Goal: Task Accomplishment & Management: Manage account settings

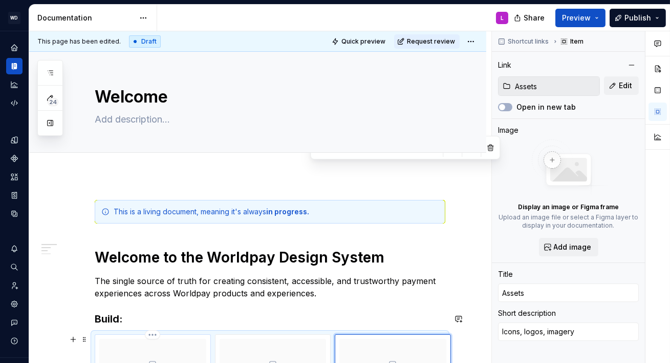
scroll to position [170, 0]
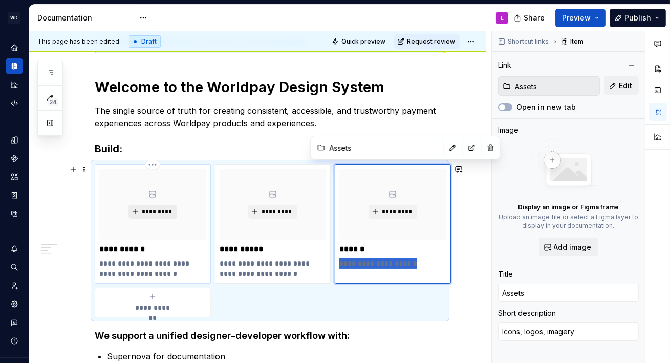
type input "Foundations"
type textarea "*"
type input "Foundations"
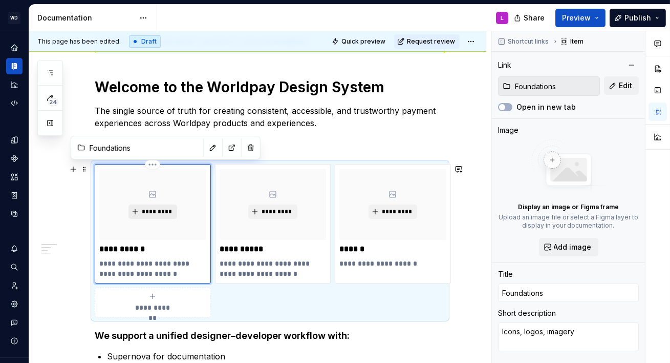
click at [159, 214] on span "*********" at bounding box center [156, 211] width 31 height 8
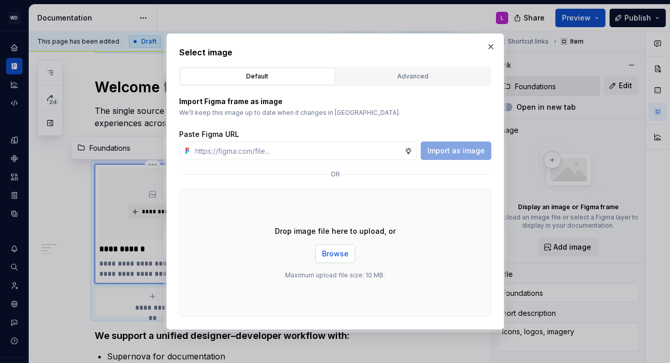
click at [344, 251] on span "Browse" at bounding box center [335, 253] width 27 height 10
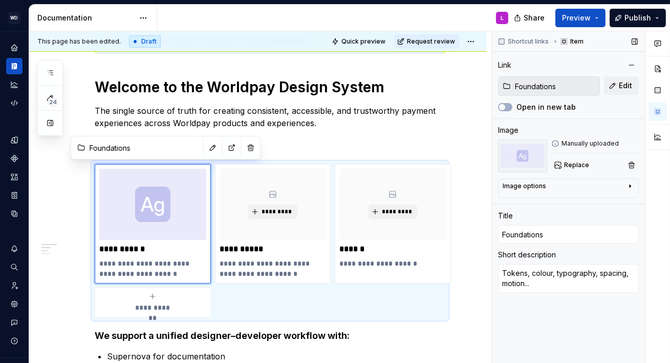
click at [560, 191] on div "Image options" at bounding box center [564, 188] width 123 height 12
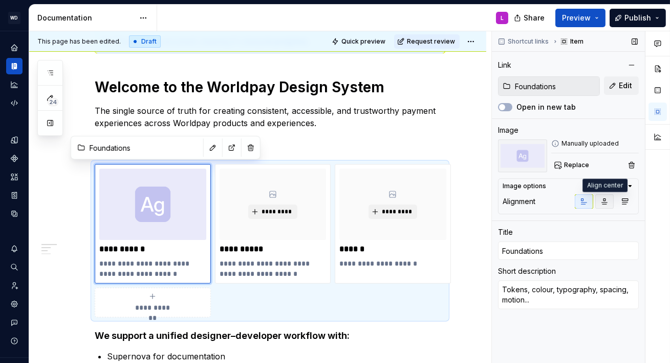
click at [606, 202] on icon "button" at bounding box center [605, 202] width 6 height 6
type textarea "*"
type input "Components"
type textarea "*"
type input "Components"
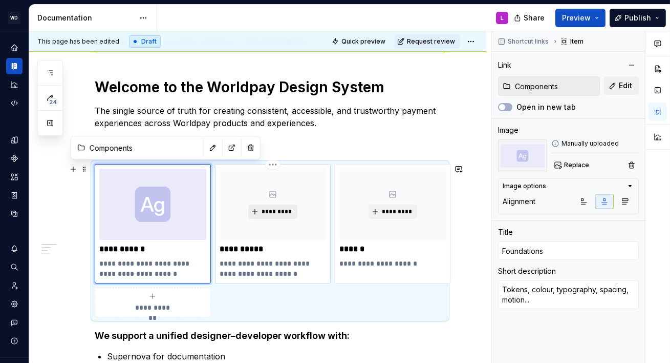
click at [275, 216] on button "*********" at bounding box center [272, 211] width 49 height 14
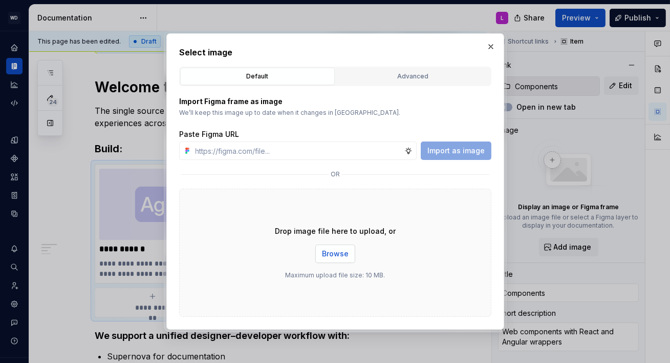
click at [333, 252] on span "Browse" at bounding box center [335, 253] width 27 height 10
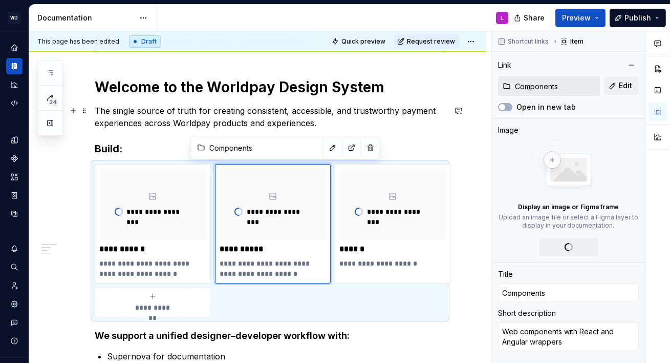
type textarea "*"
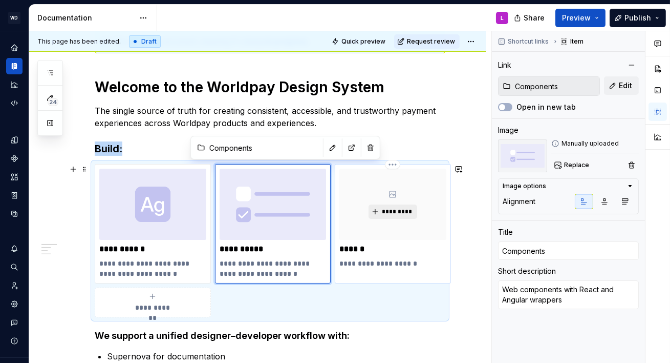
type input "Assets"
type textarea "*"
type input "Assets"
click at [391, 207] on span "*********" at bounding box center [397, 211] width 31 height 8
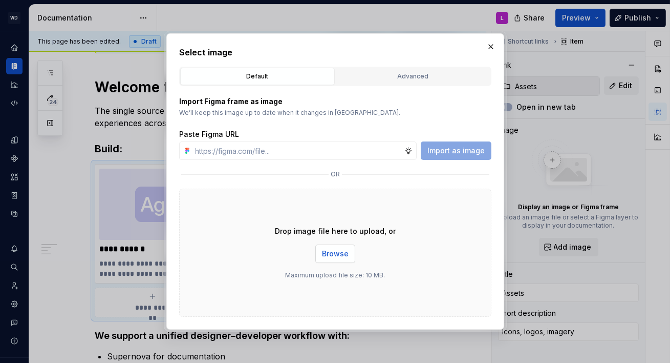
click at [329, 257] on span "Browse" at bounding box center [335, 253] width 27 height 10
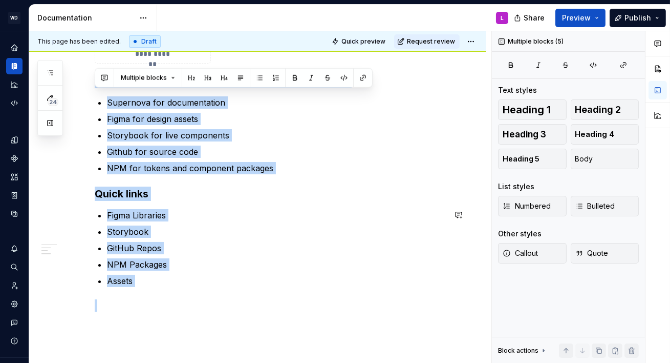
scroll to position [492, 0]
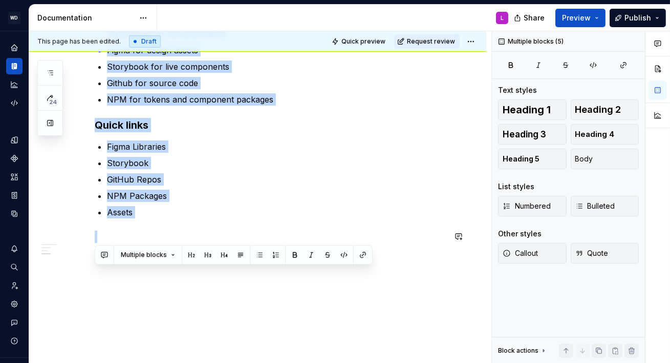
drag, startPoint x: 94, startPoint y: 129, endPoint x: 169, endPoint y: 218, distance: 115.6
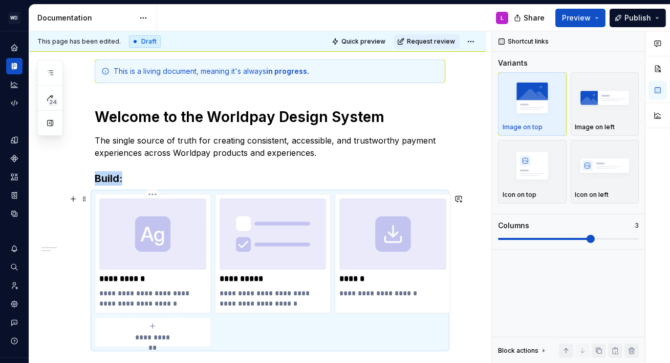
scroll to position [122, 0]
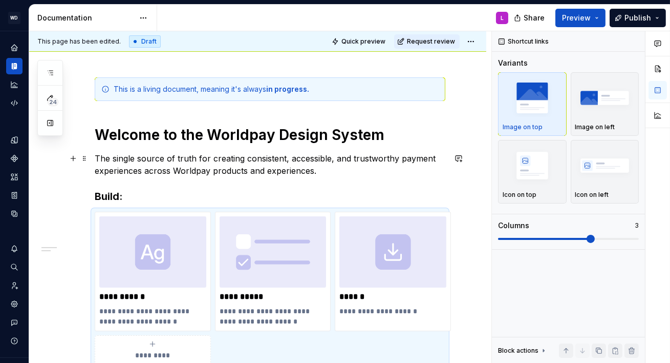
click at [138, 167] on p "The single source of truth for creating consistent, accessible, and trustworthy…" at bounding box center [270, 164] width 351 height 25
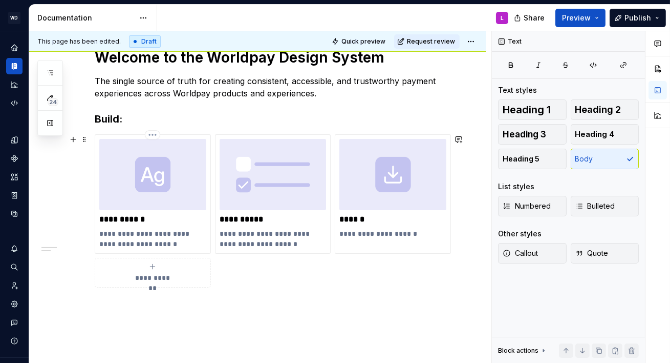
scroll to position [204, 0]
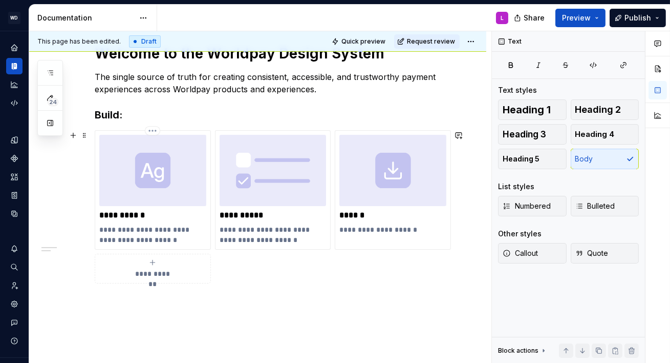
type textarea "*"
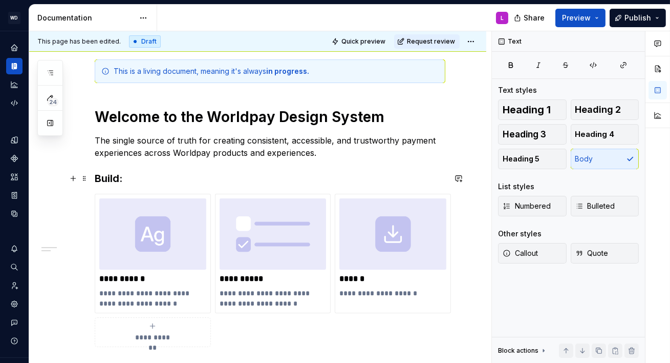
click at [113, 178] on h3 "Build:" at bounding box center [270, 178] width 351 height 14
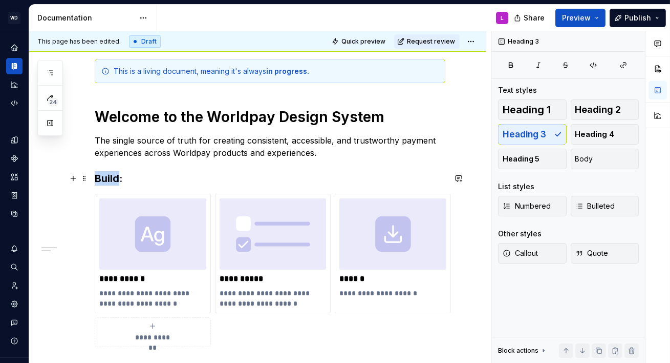
click at [113, 178] on h3 "Build:" at bounding box center [270, 178] width 351 height 14
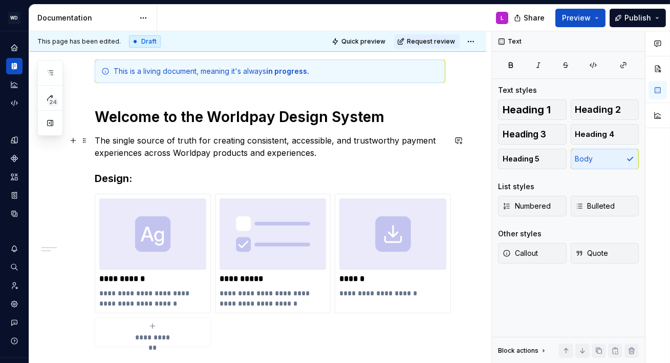
click at [208, 142] on p "The single source of truth for creating consistent, accessible, and trustworthy…" at bounding box center [270, 146] width 351 height 25
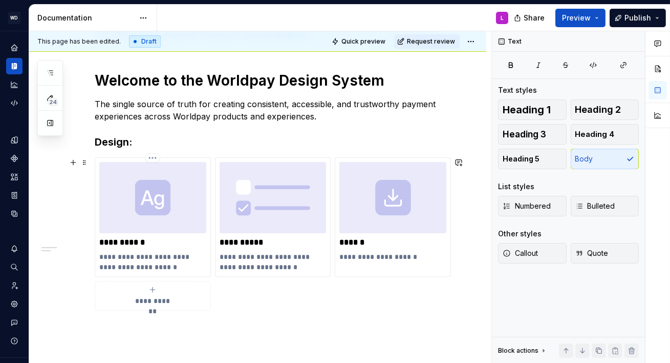
scroll to position [181, 0]
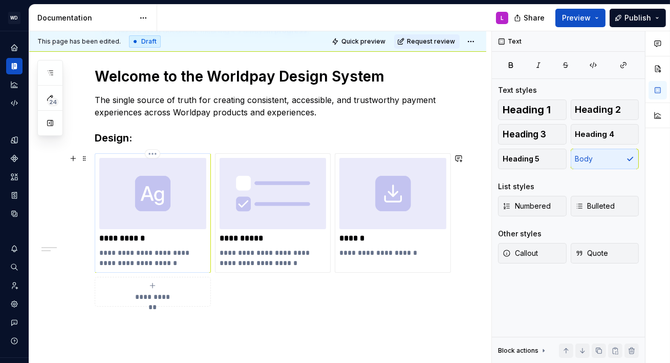
click at [153, 256] on p "**********" at bounding box center [152, 257] width 107 height 20
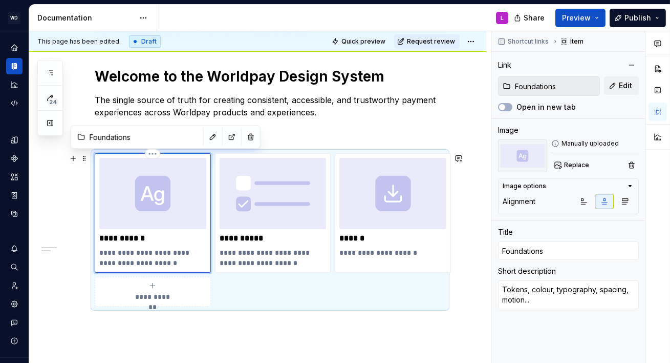
click at [162, 262] on p "**********" at bounding box center [152, 257] width 107 height 20
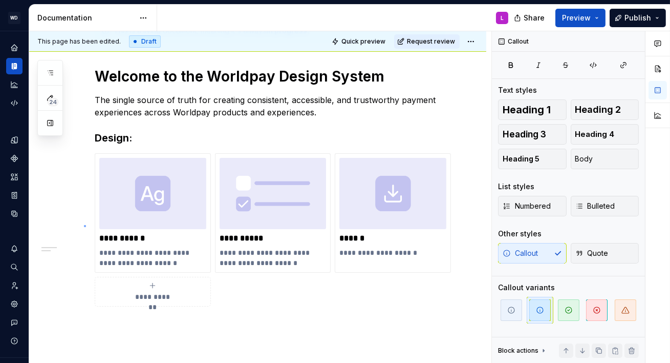
click at [84, 225] on div "**********" at bounding box center [260, 197] width 462 height 332
click at [164, 250] on p "**********" at bounding box center [152, 257] width 107 height 20
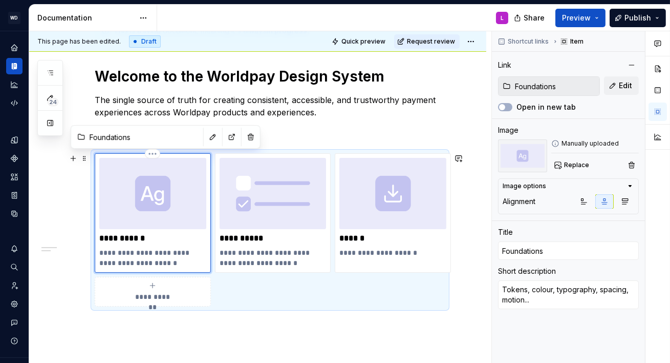
click at [156, 195] on img at bounding box center [152, 193] width 107 height 71
click at [164, 257] on p "**********" at bounding box center [152, 257] width 107 height 20
type textarea "*"
type input "Components"
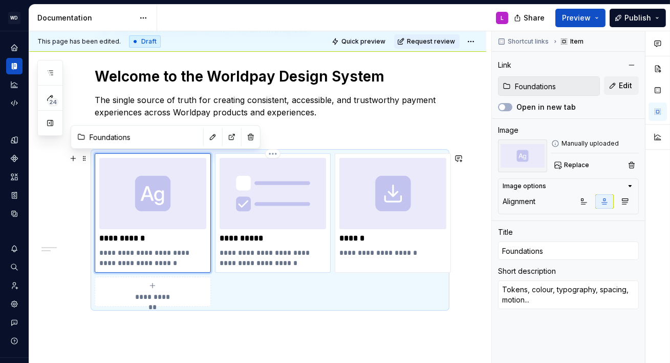
type input "Components"
type textarea "Web components with React and Angular wrappers"
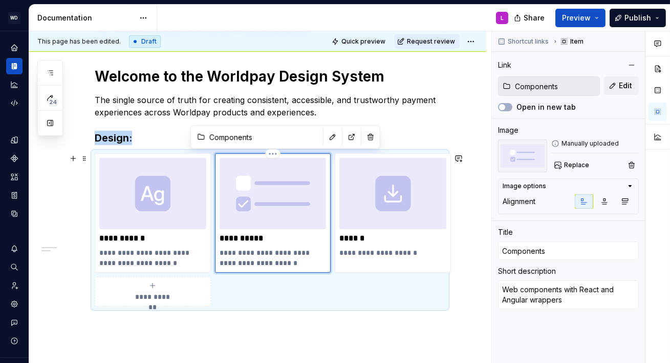
click at [245, 225] on img at bounding box center [273, 193] width 107 height 71
type textarea "*"
type input "Assets"
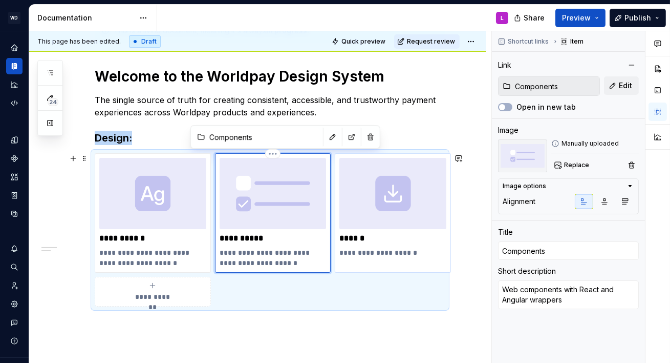
type textarea "Icons, logos, imagery"
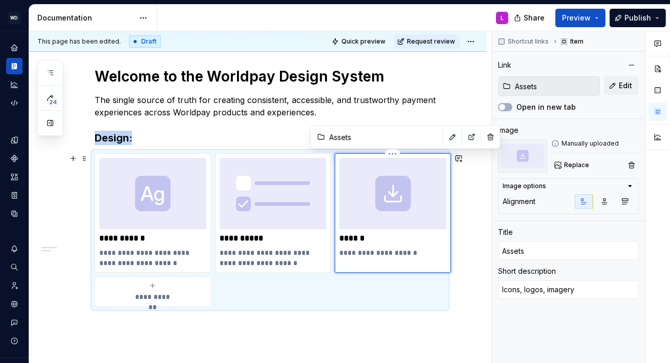
click at [372, 218] on img at bounding box center [393, 193] width 107 height 71
click at [599, 21] on button "Preview" at bounding box center [581, 18] width 50 height 18
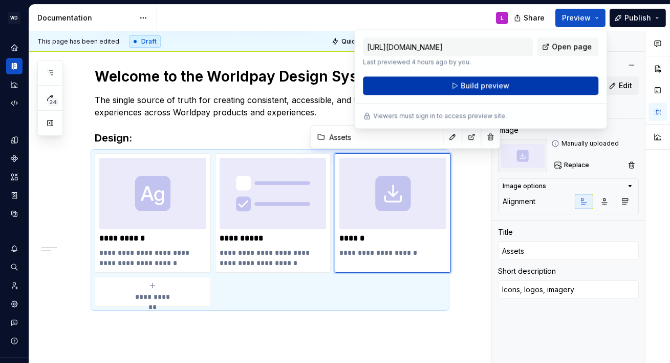
click at [492, 86] on span "Build preview" at bounding box center [485, 85] width 49 height 10
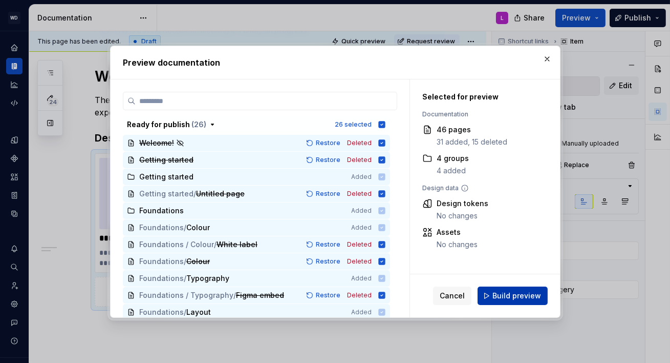
click at [509, 297] on span "Build preview" at bounding box center [517, 295] width 49 height 10
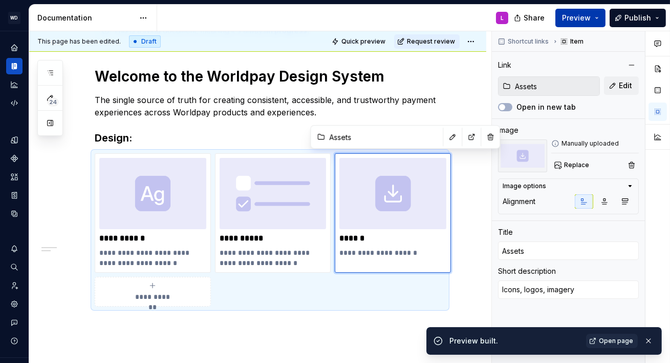
click at [602, 15] on button "Preview" at bounding box center [581, 18] width 50 height 18
click at [621, 346] on link "Open page" at bounding box center [612, 340] width 52 height 14
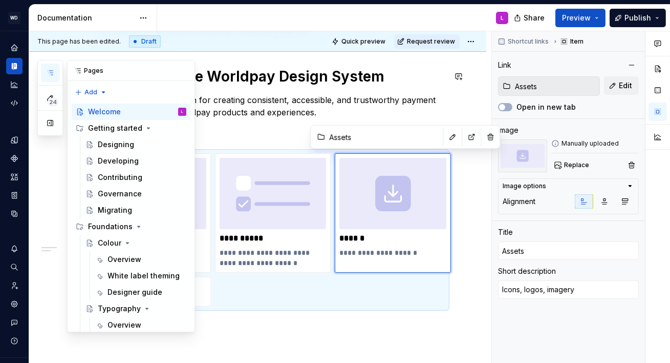
click at [53, 70] on icon "button" at bounding box center [50, 73] width 8 height 8
click at [165, 163] on button "Page tree" at bounding box center [165, 161] width 14 height 14
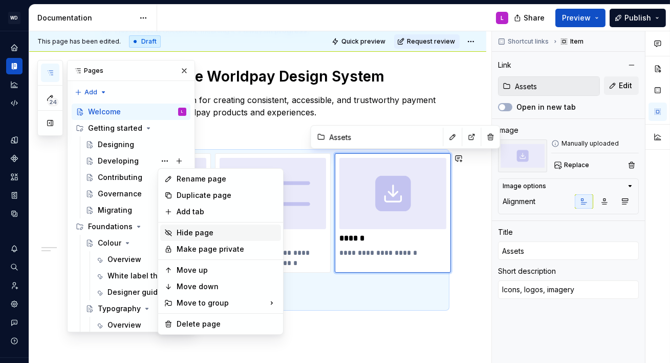
click at [185, 233] on div "Hide page" at bounding box center [227, 232] width 100 height 10
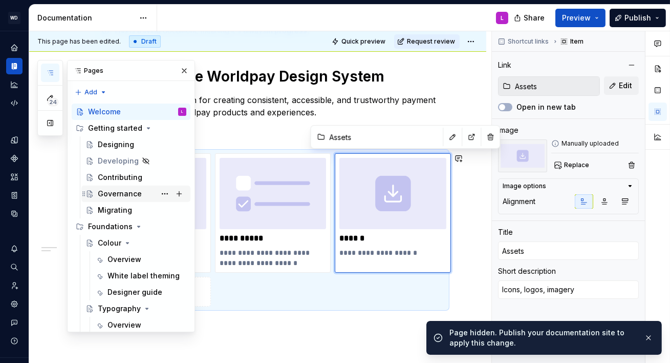
click at [117, 194] on div "Governance" at bounding box center [120, 193] width 44 height 10
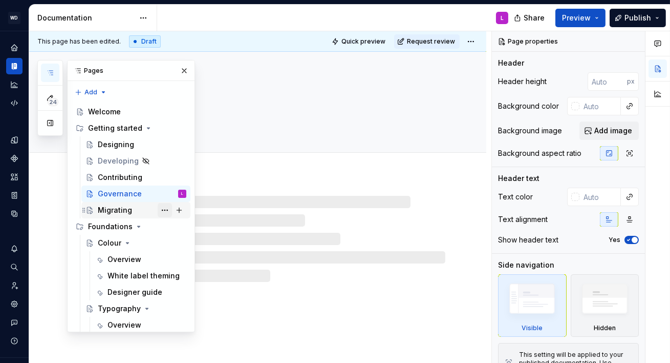
click at [166, 213] on button "Page tree" at bounding box center [165, 210] width 14 height 14
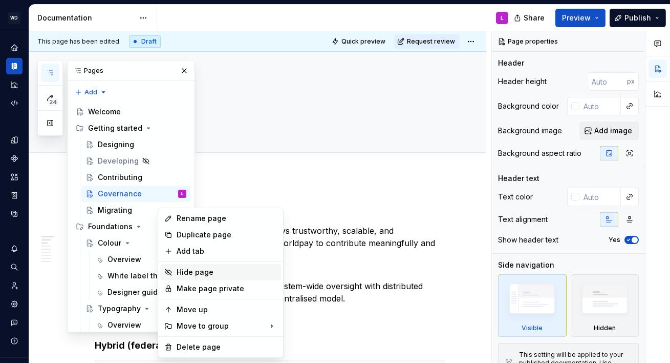
click at [199, 270] on div "Hide page" at bounding box center [227, 272] width 100 height 10
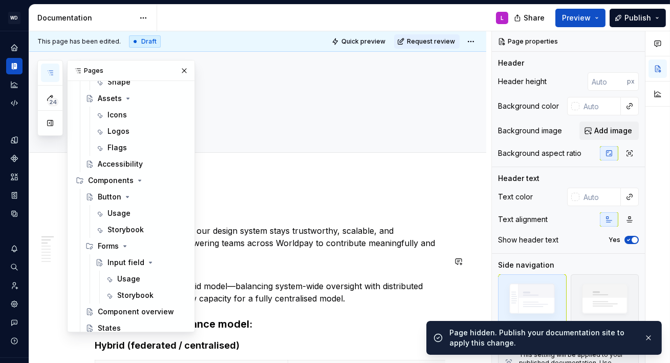
scroll to position [345, 0]
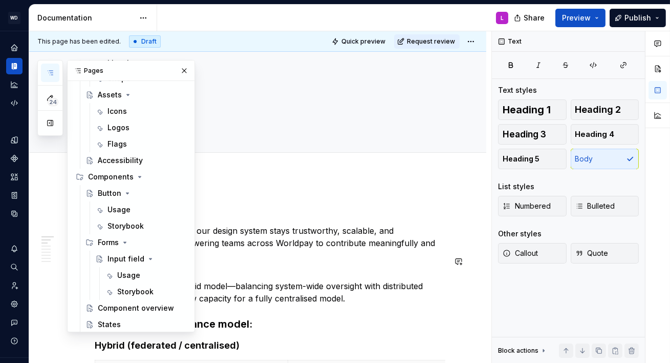
click at [286, 267] on p "We’re starting with a hybrid model—balancing system-wide oversight with distrib…" at bounding box center [270, 285] width 351 height 37
click at [15, 47] on icon "Home" at bounding box center [14, 47] width 7 height 7
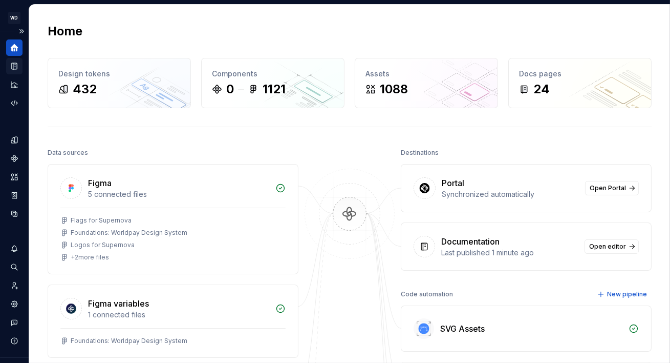
click at [11, 64] on icon "Documentation" at bounding box center [14, 65] width 9 height 9
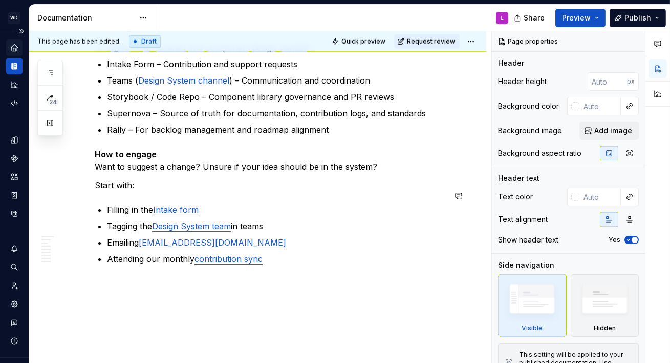
scroll to position [1576, 0]
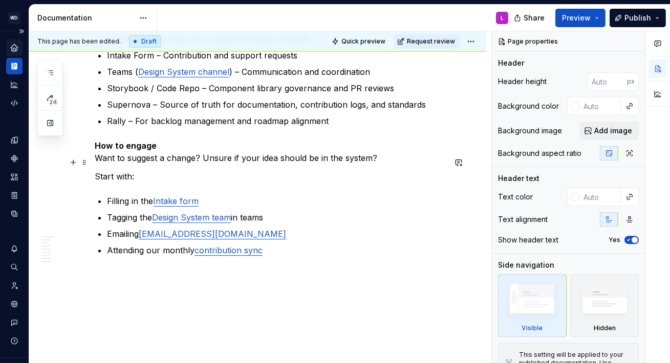
click at [216, 170] on p "Start with:" at bounding box center [270, 176] width 351 height 12
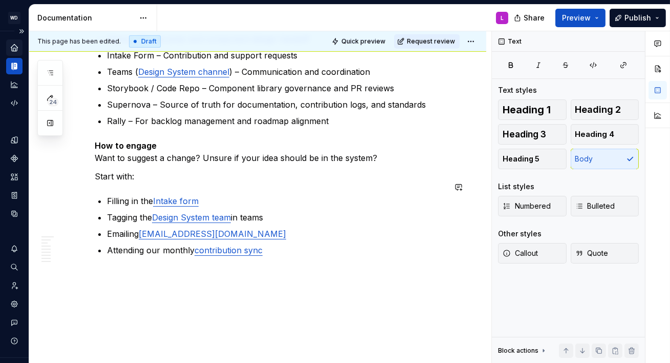
type textarea "*"
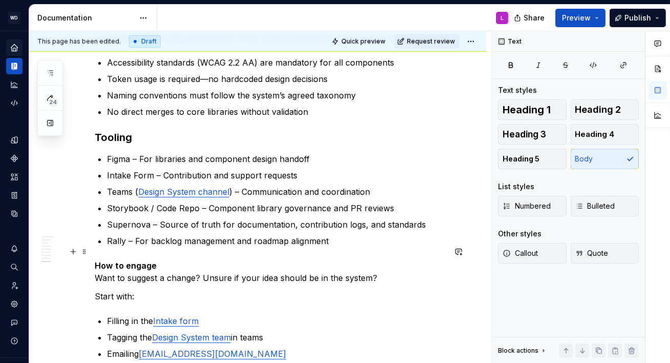
scroll to position [1452, 0]
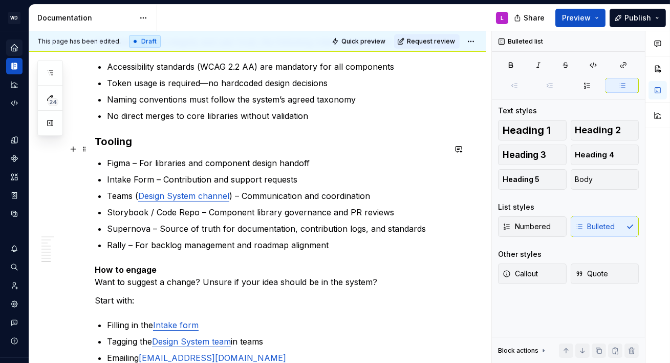
click at [137, 157] on p "Figma – For libraries and component design handoff" at bounding box center [276, 163] width 339 height 12
click at [171, 157] on ul "Figma – For libraries and component design handoff Intake Form – Contribution a…" at bounding box center [276, 204] width 339 height 94
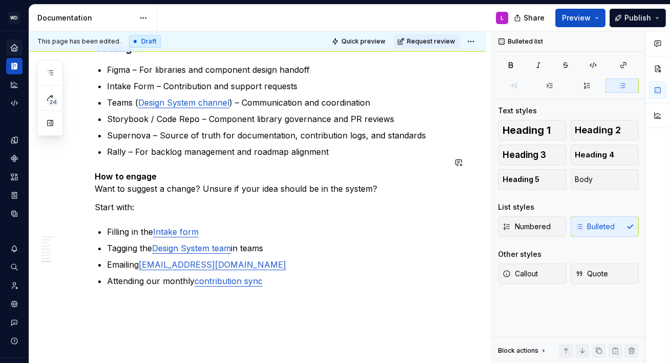
scroll to position [1539, 0]
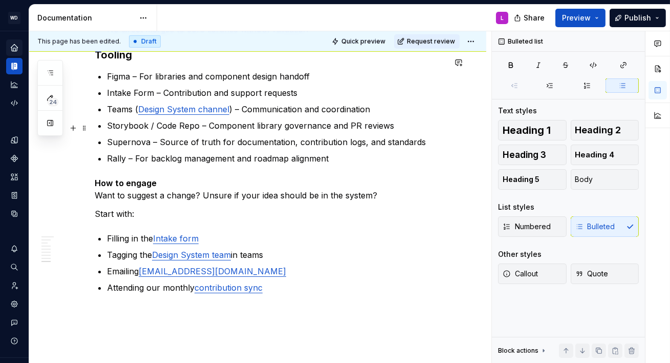
click at [148, 136] on p "Supernova – Source of truth for documentation, contribution logs, and standards" at bounding box center [276, 142] width 339 height 12
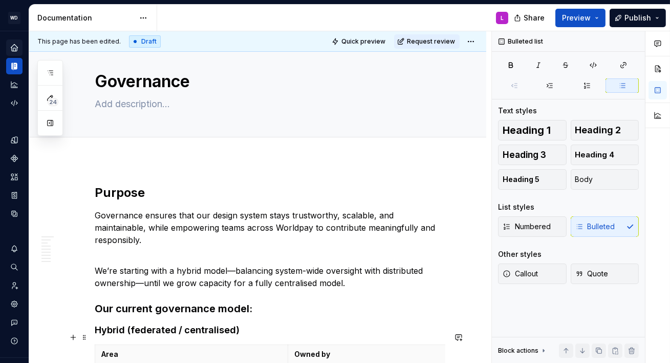
scroll to position [0, 0]
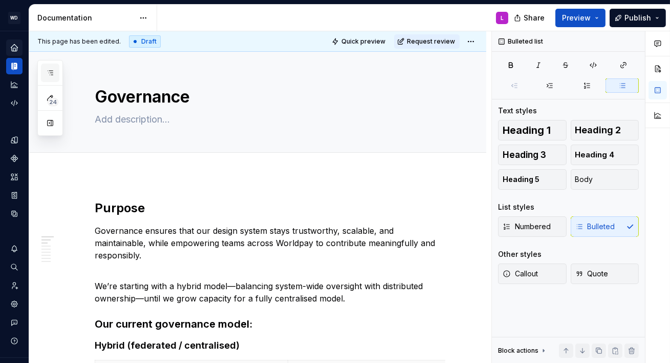
click at [50, 66] on button "button" at bounding box center [50, 73] width 18 height 18
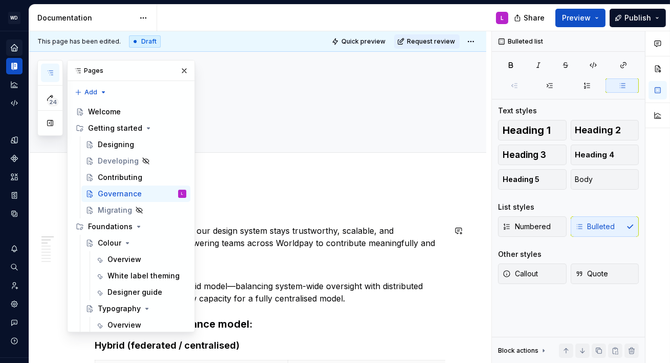
click at [338, 226] on p "Governance ensures that our design system stays trustworthy, scalable, and main…" at bounding box center [270, 242] width 351 height 37
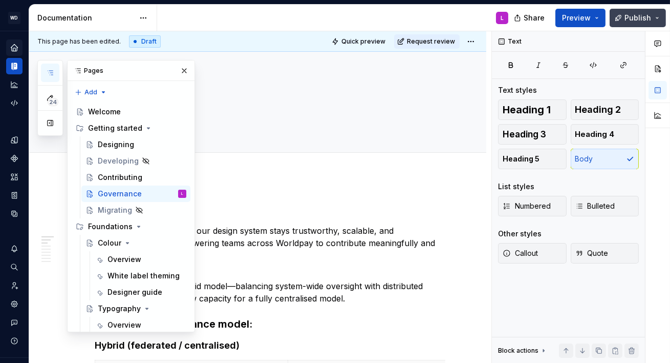
click at [658, 19] on button "Publish" at bounding box center [638, 18] width 56 height 18
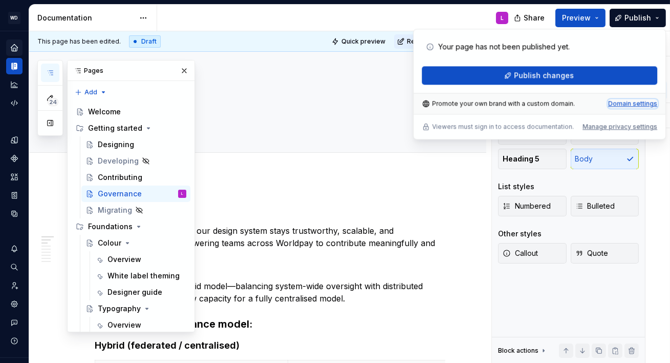
click at [630, 102] on div "Domain settings" at bounding box center [632, 103] width 49 height 8
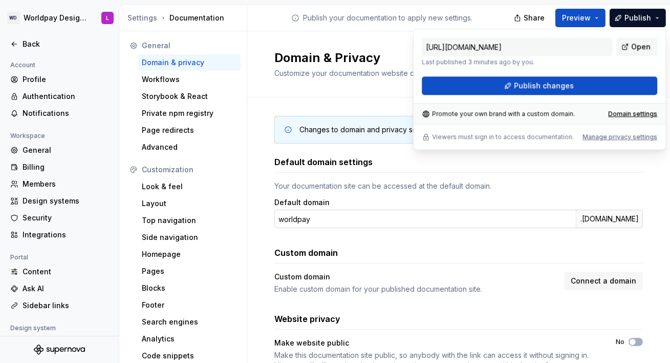
click at [305, 220] on input "worldpay" at bounding box center [426, 218] width 302 height 18
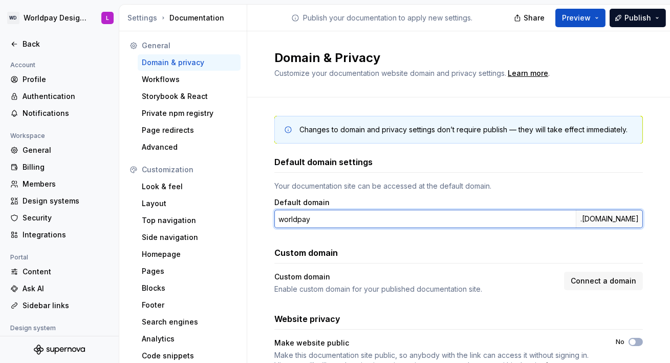
click at [305, 220] on input "worldpay" at bounding box center [426, 218] width 302 height 18
click at [328, 218] on input "worldpay" at bounding box center [426, 218] width 302 height 18
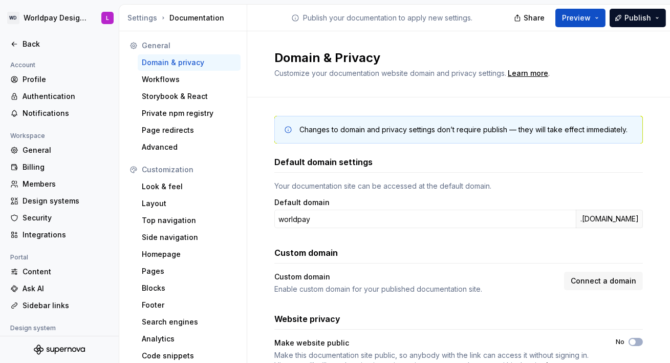
click at [364, 190] on div "Your documentation site can be accessed at the default domain." at bounding box center [459, 186] width 369 height 10
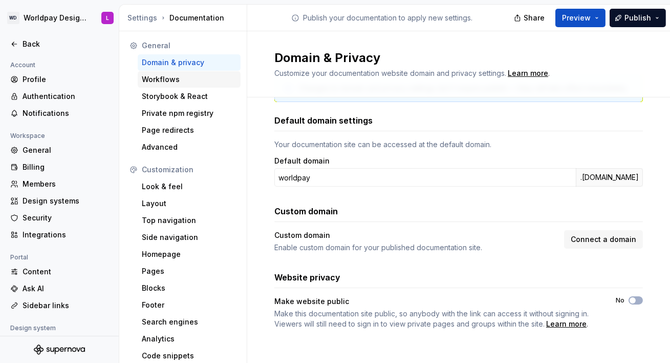
click at [168, 75] on div "Workflows" at bounding box center [189, 79] width 95 height 10
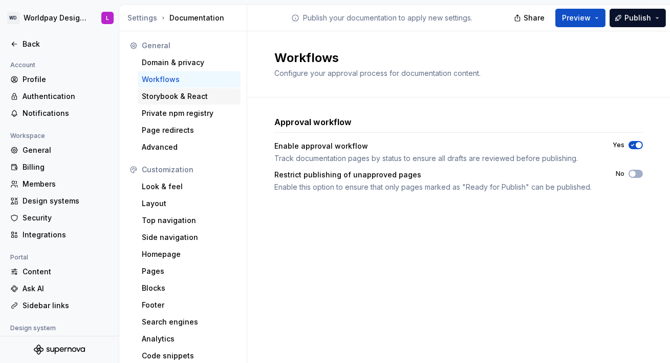
click at [181, 95] on div "Storybook & React" at bounding box center [189, 96] width 95 height 10
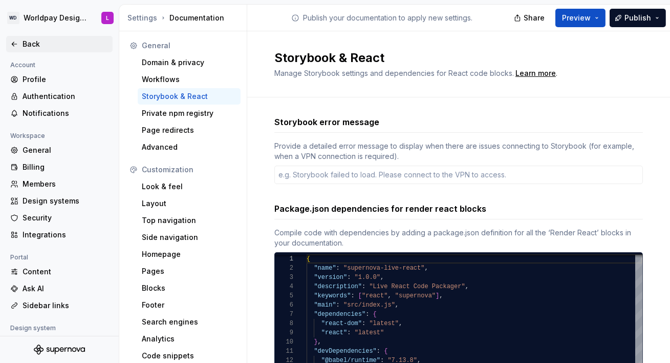
click at [12, 44] on icon at bounding box center [14, 44] width 5 height 4
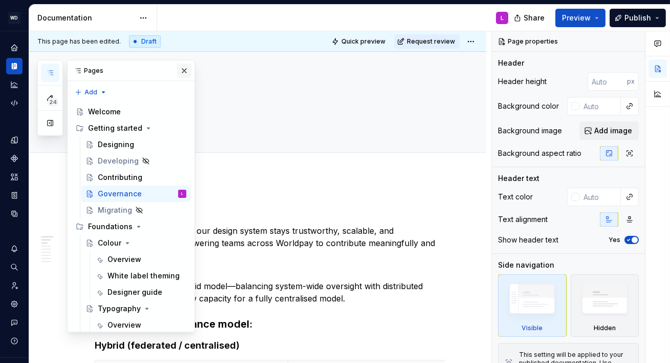
click at [184, 71] on button "button" at bounding box center [184, 71] width 14 height 14
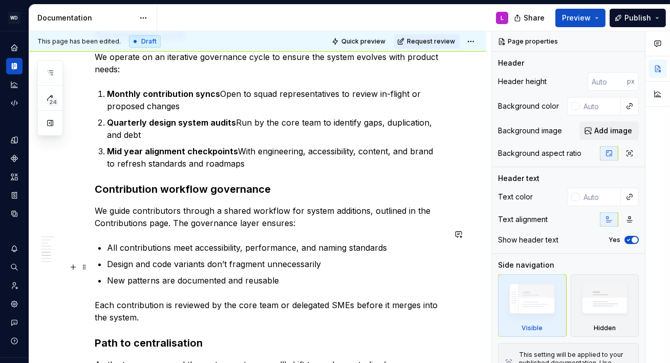
scroll to position [999, 0]
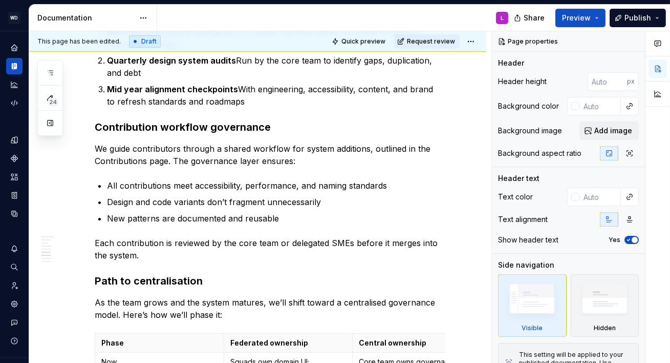
type textarea "*"
